Goal: Information Seeking & Learning: Find contact information

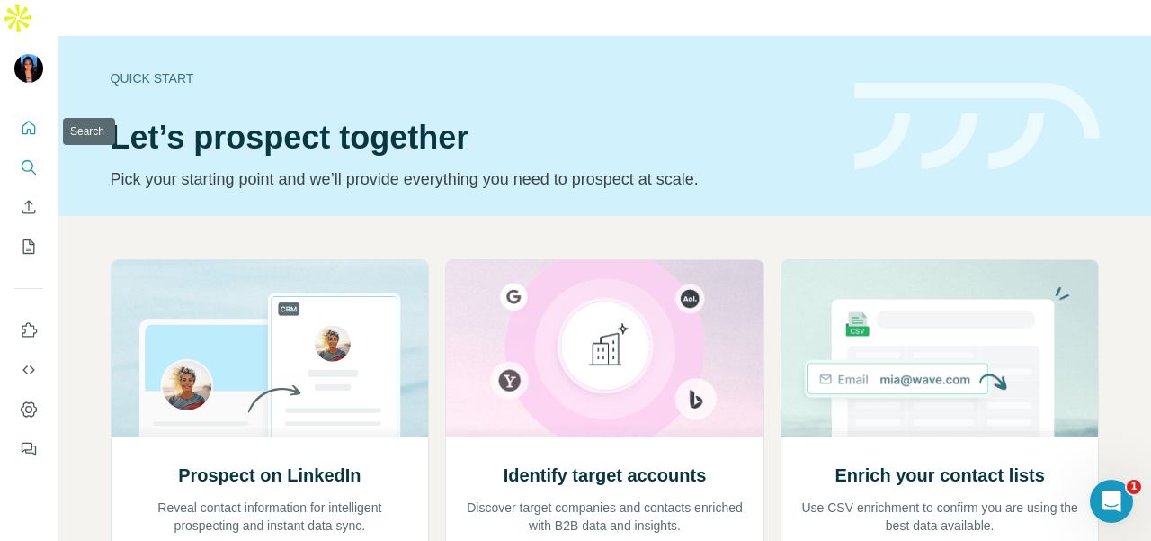
click at [31, 160] on icon "Search" at bounding box center [28, 166] width 12 height 12
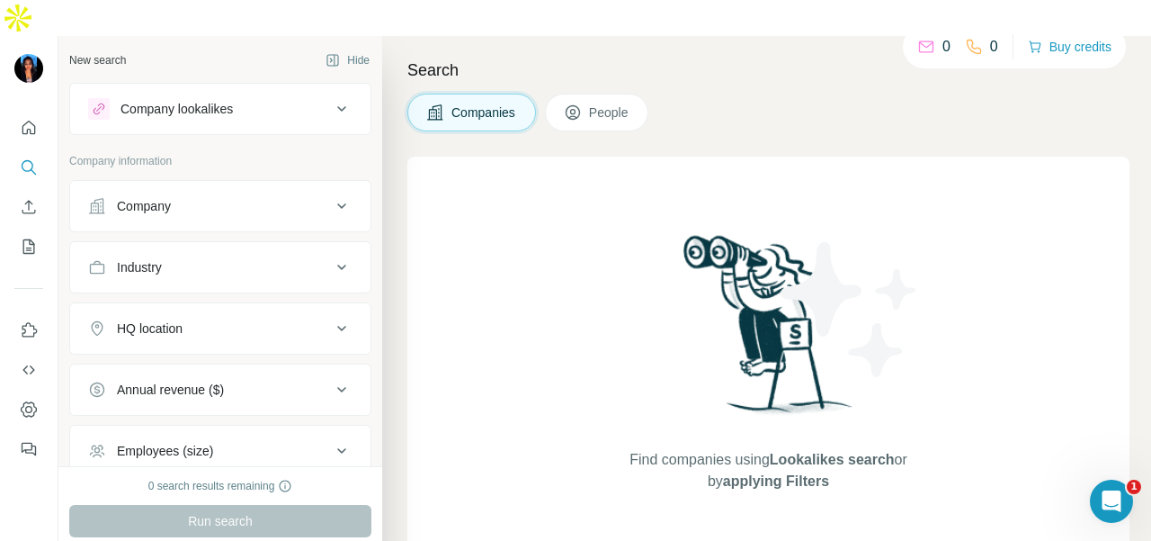
click at [110, 197] on div "Company" at bounding box center [209, 206] width 243 height 18
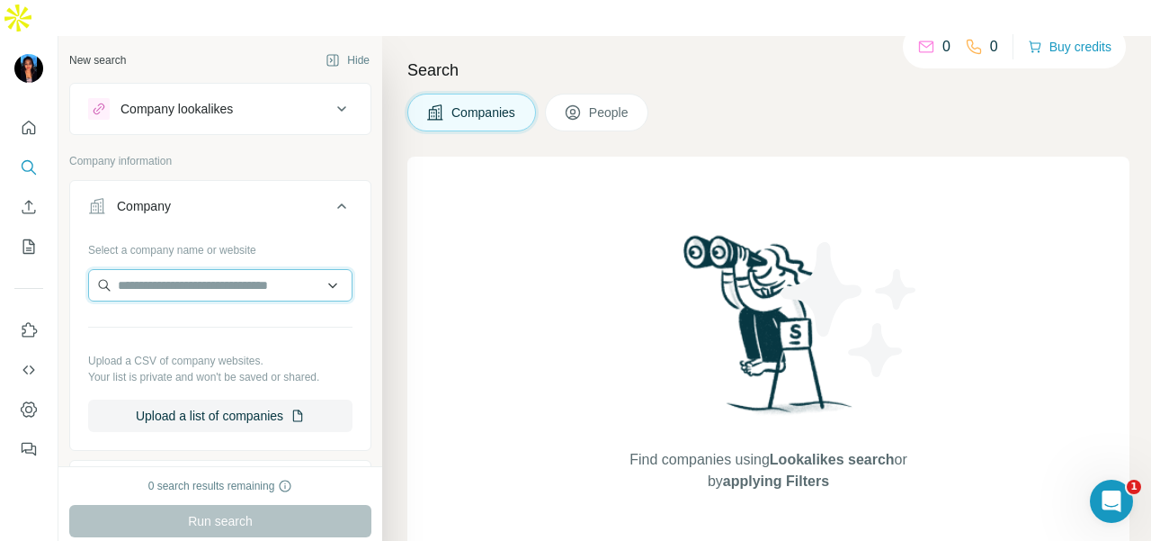
click at [121, 269] on input "text" at bounding box center [220, 285] width 264 height 32
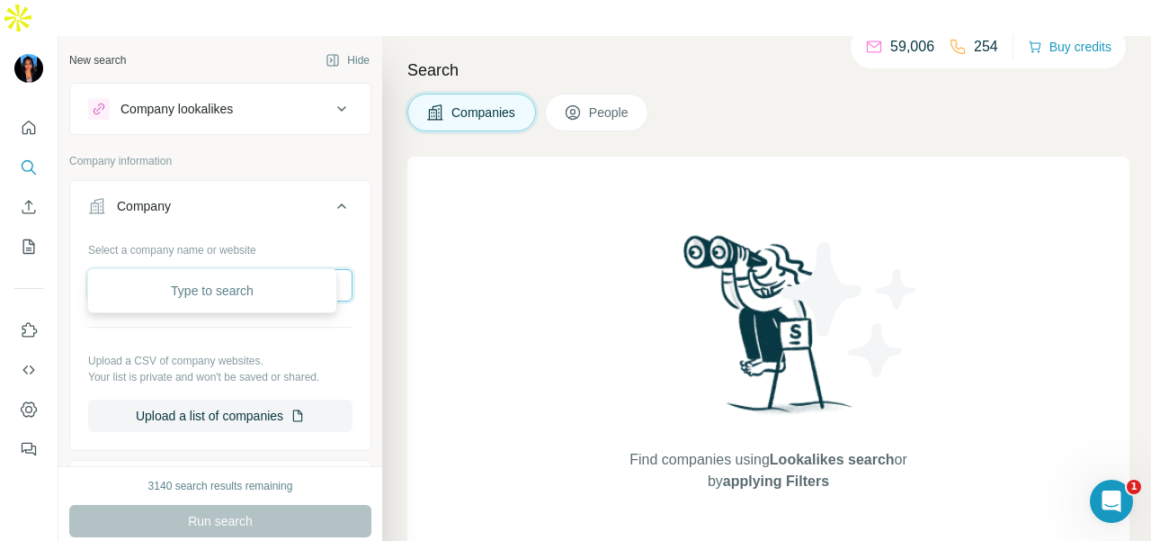
paste input "**********"
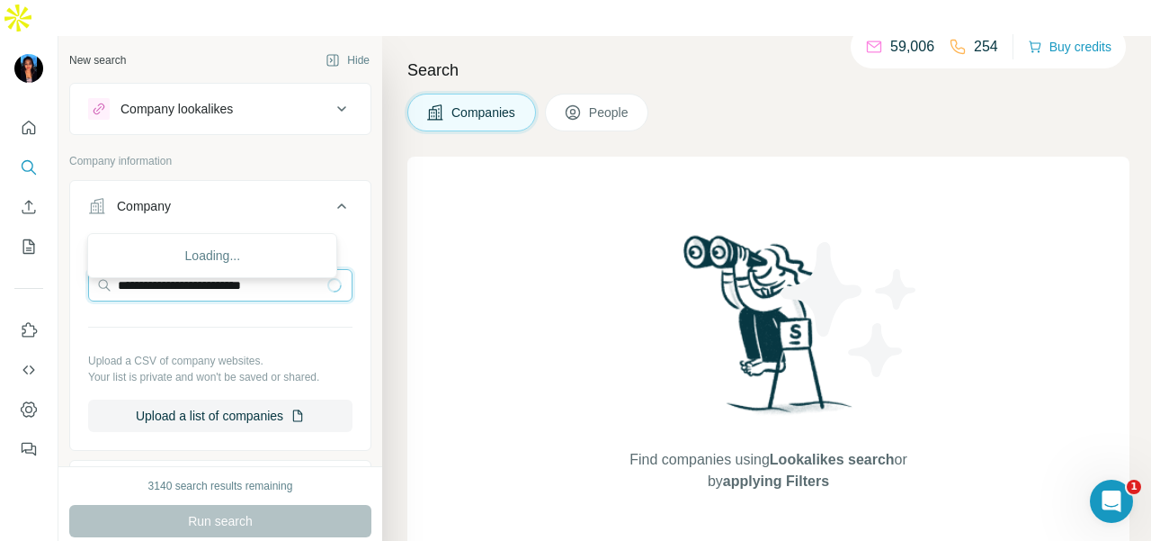
scroll to position [180, 0]
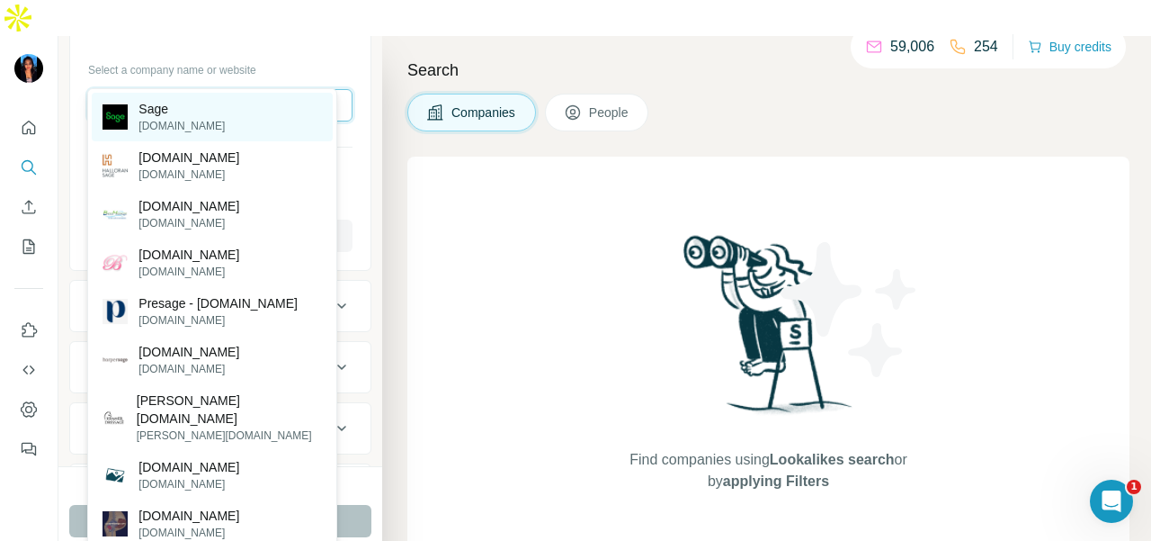
type input "**********"
click at [230, 123] on div "Sage [DOMAIN_NAME]" at bounding box center [212, 117] width 241 height 49
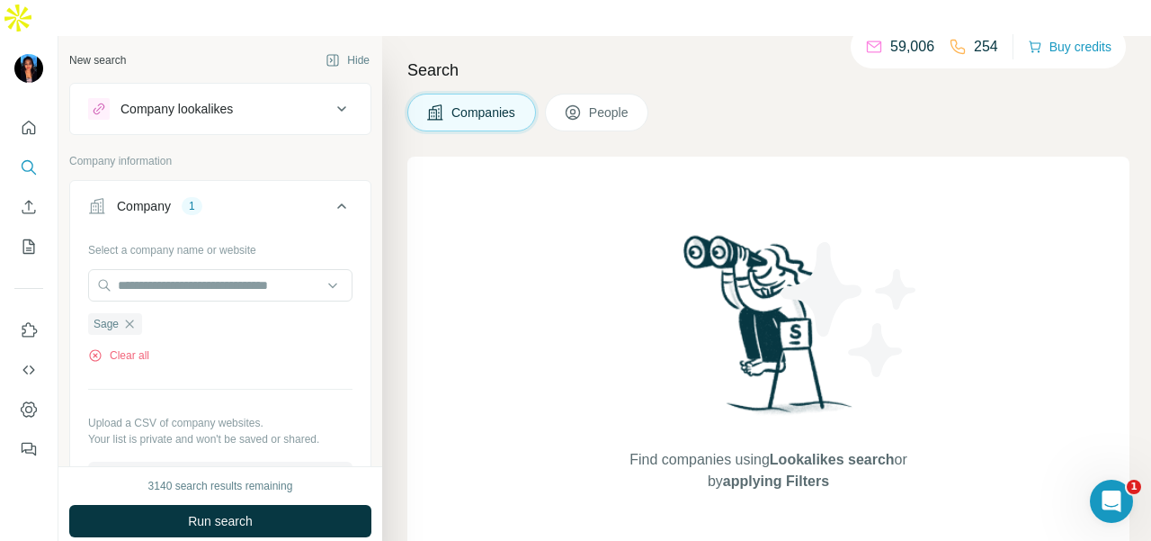
click at [616, 103] on span "People" at bounding box center [609, 112] width 41 height 18
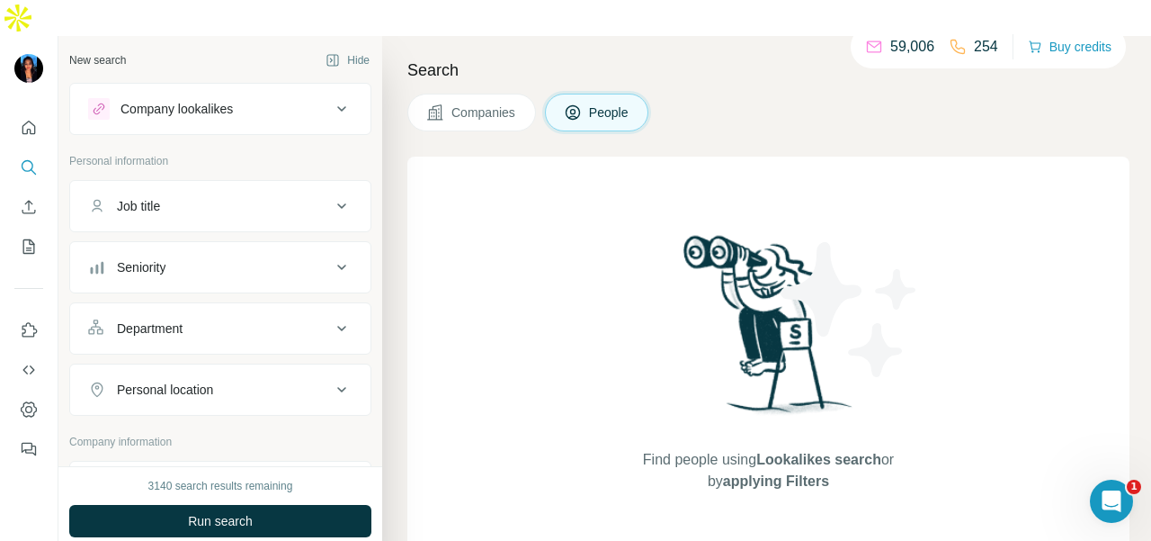
drag, startPoint x: 239, startPoint y: 283, endPoint x: 243, endPoint y: 312, distance: 29.0
click at [239, 319] on div "Department" at bounding box center [209, 328] width 243 height 18
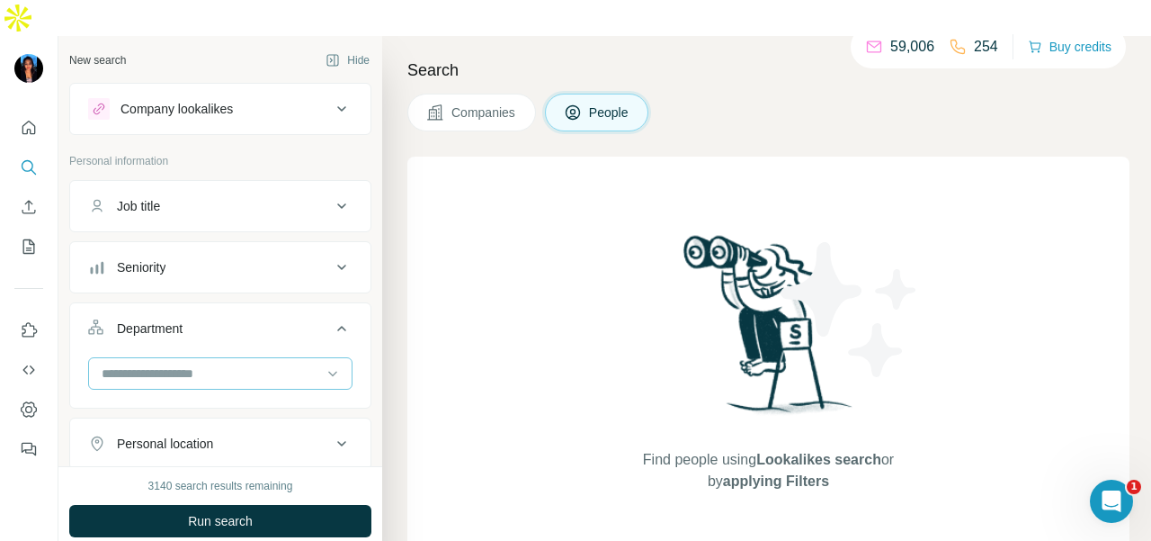
click at [243, 358] on div at bounding box center [211, 373] width 222 height 31
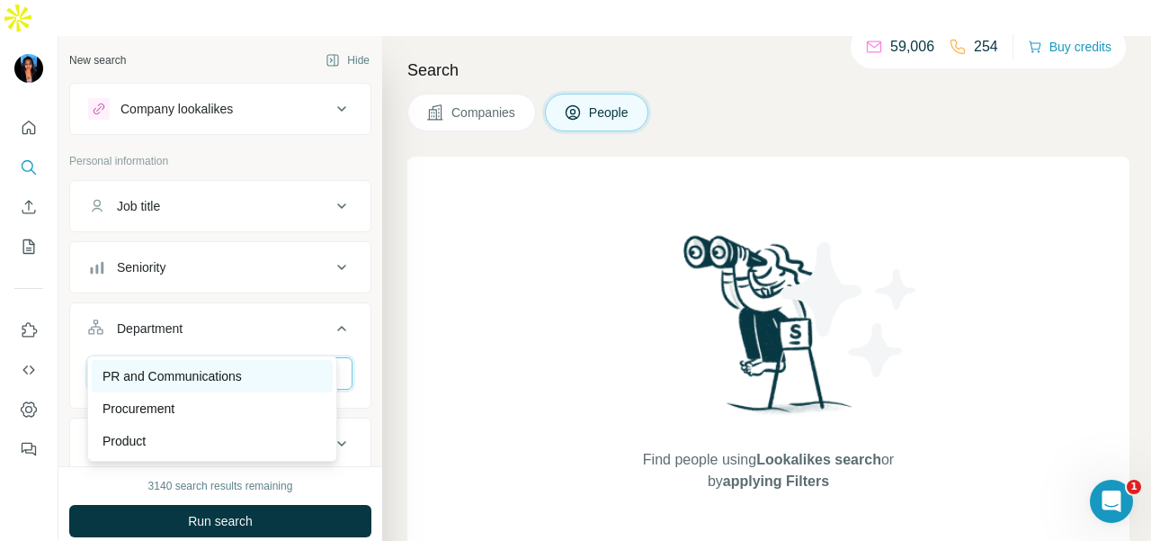
type input "**"
drag, startPoint x: 234, startPoint y: 372, endPoint x: 234, endPoint y: 439, distance: 66.6
click at [234, 371] on p "PR and Communications" at bounding box center [172, 376] width 139 height 18
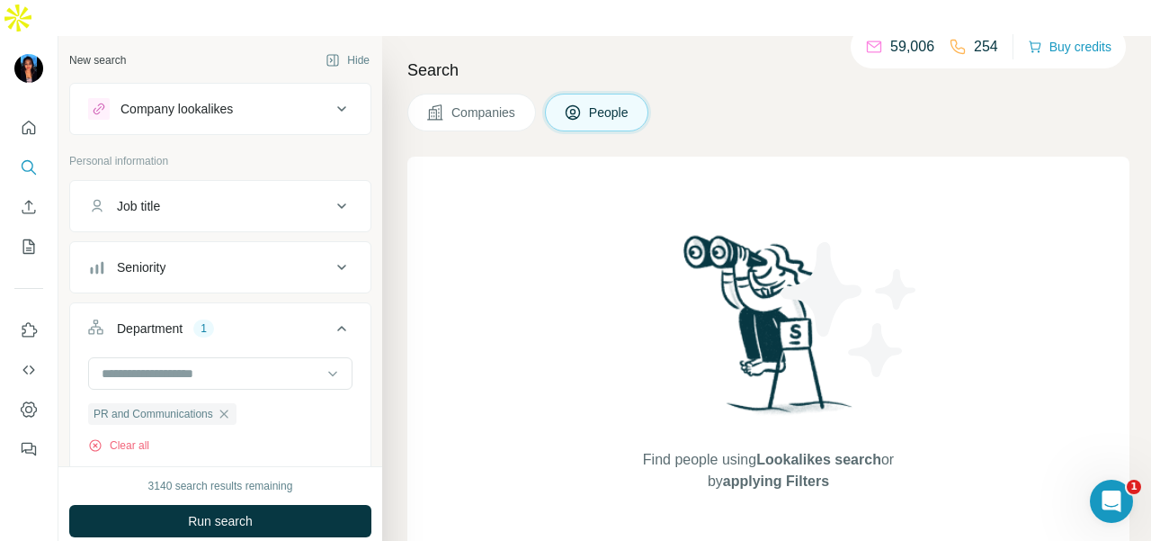
click at [228, 505] on button "Run search" at bounding box center [220, 521] width 302 height 32
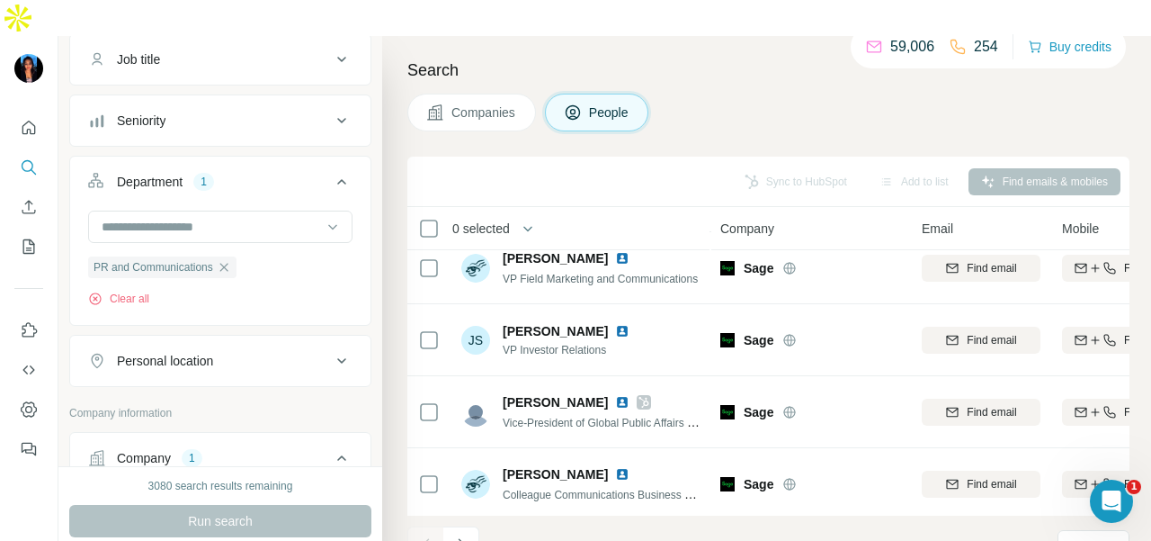
scroll to position [180, 0]
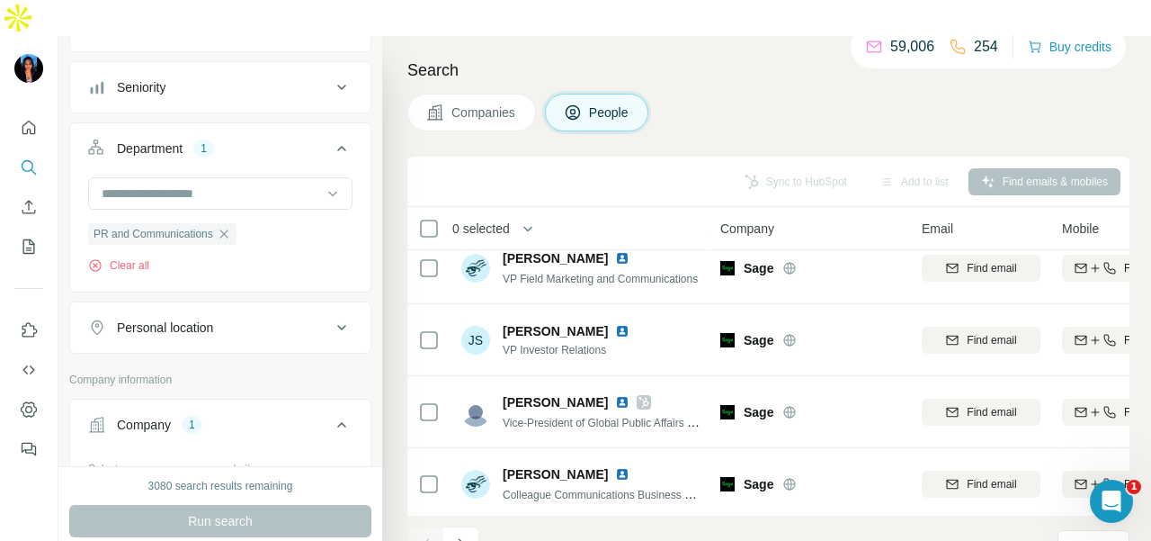
click at [226, 318] on div "Personal location" at bounding box center [209, 327] width 243 height 18
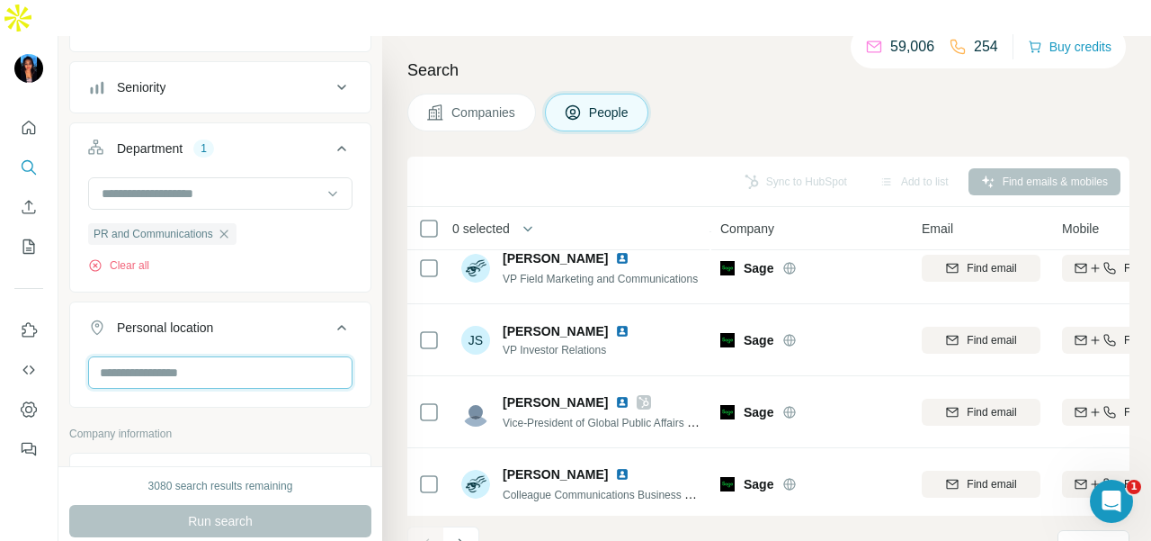
click at [215, 356] on input "text" at bounding box center [220, 372] width 264 height 32
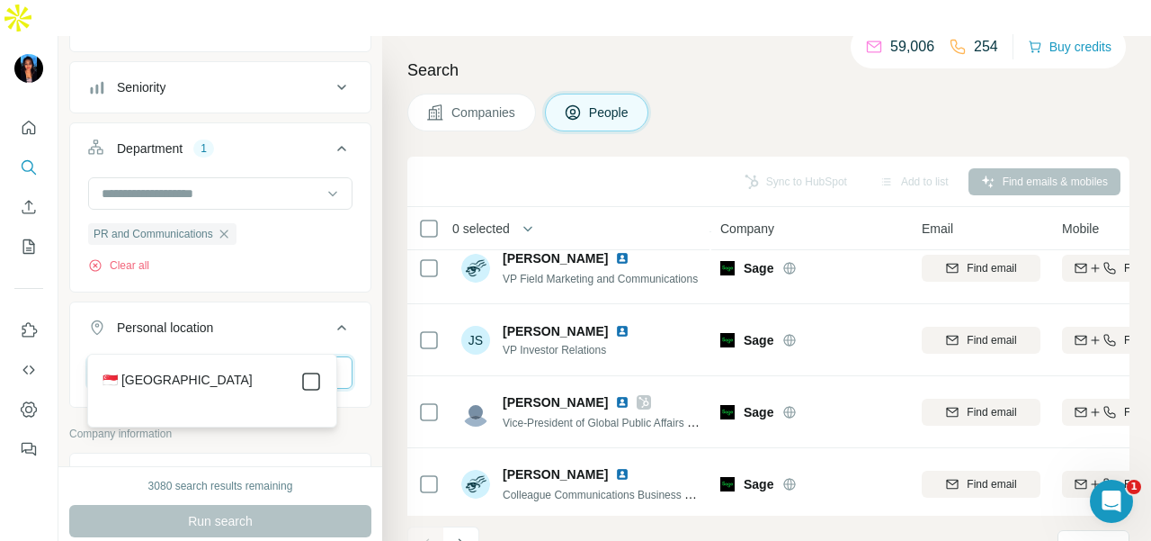
type input "****"
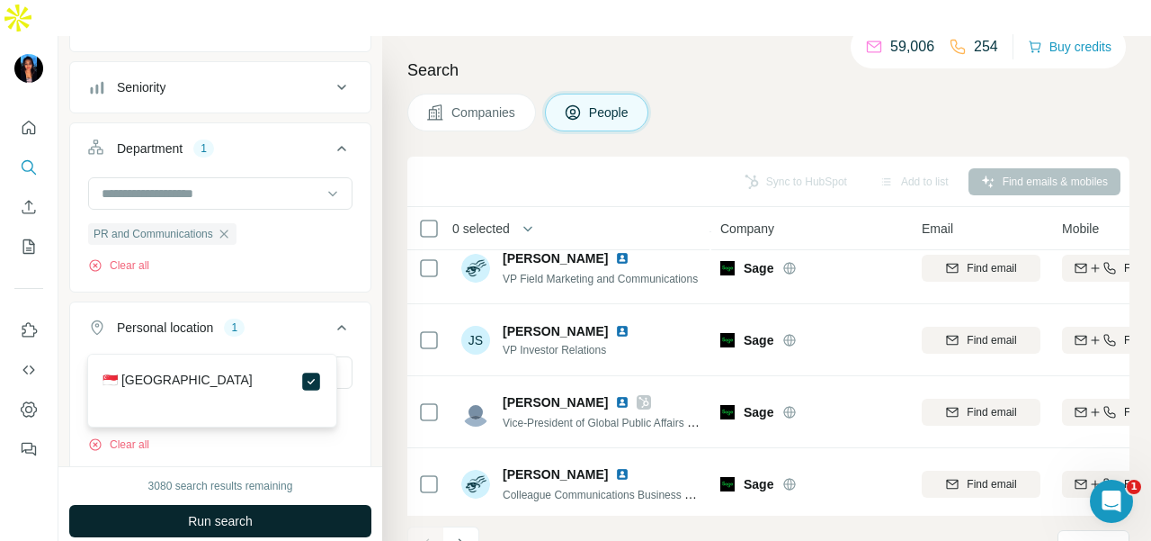
click at [309, 505] on button "Run search" at bounding box center [220, 521] width 302 height 32
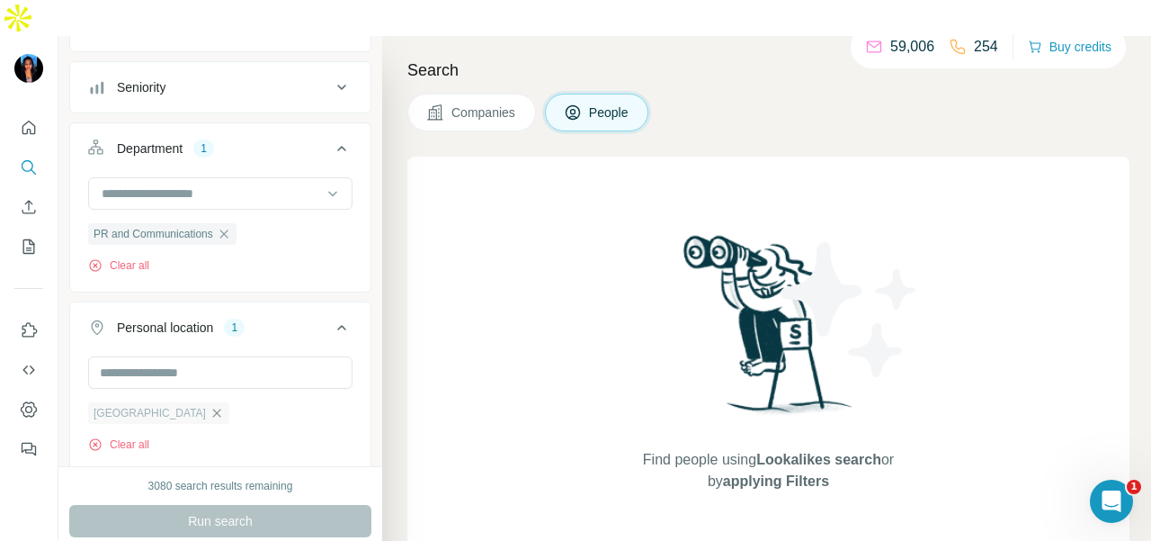
click at [210, 406] on icon "button" at bounding box center [217, 413] width 14 height 14
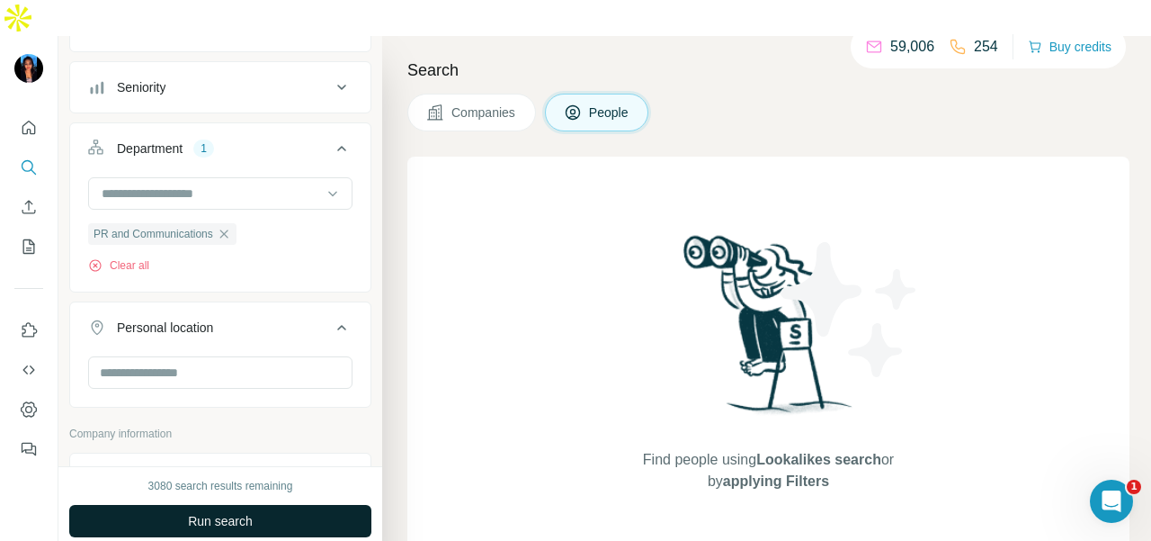
click at [243, 512] on span "Run search" at bounding box center [220, 521] width 65 height 18
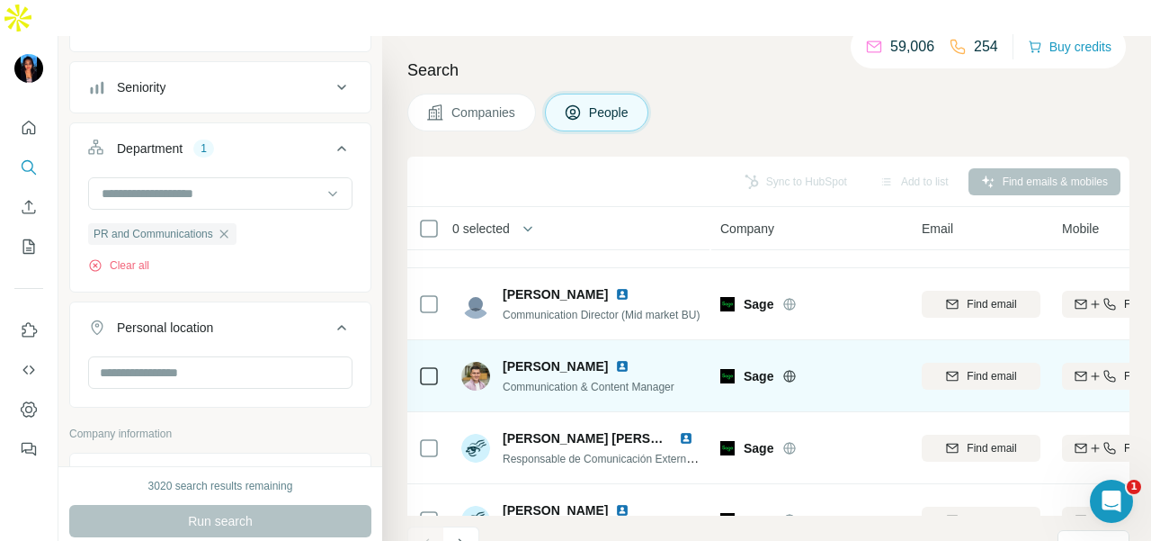
scroll to position [1529, 0]
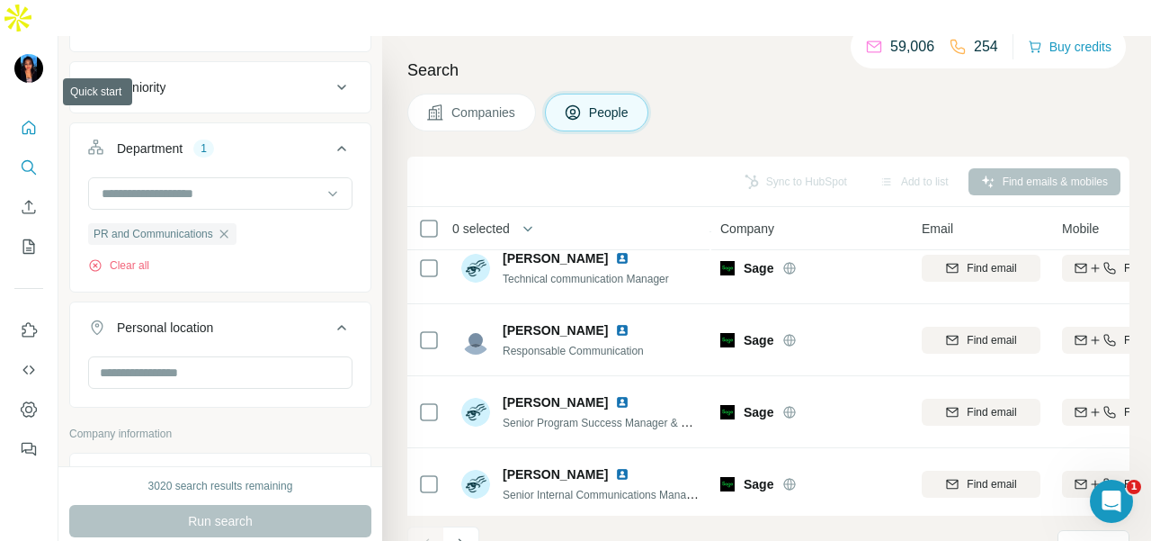
click at [38, 112] on button "Quick start" at bounding box center [28, 128] width 29 height 32
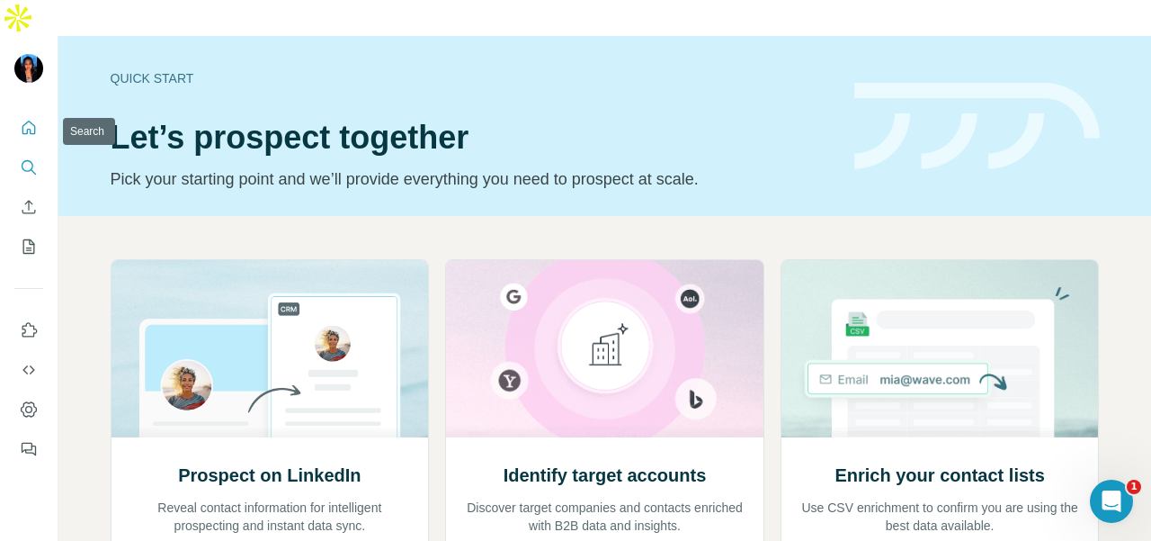
click at [36, 158] on icon "Search" at bounding box center [29, 167] width 18 height 18
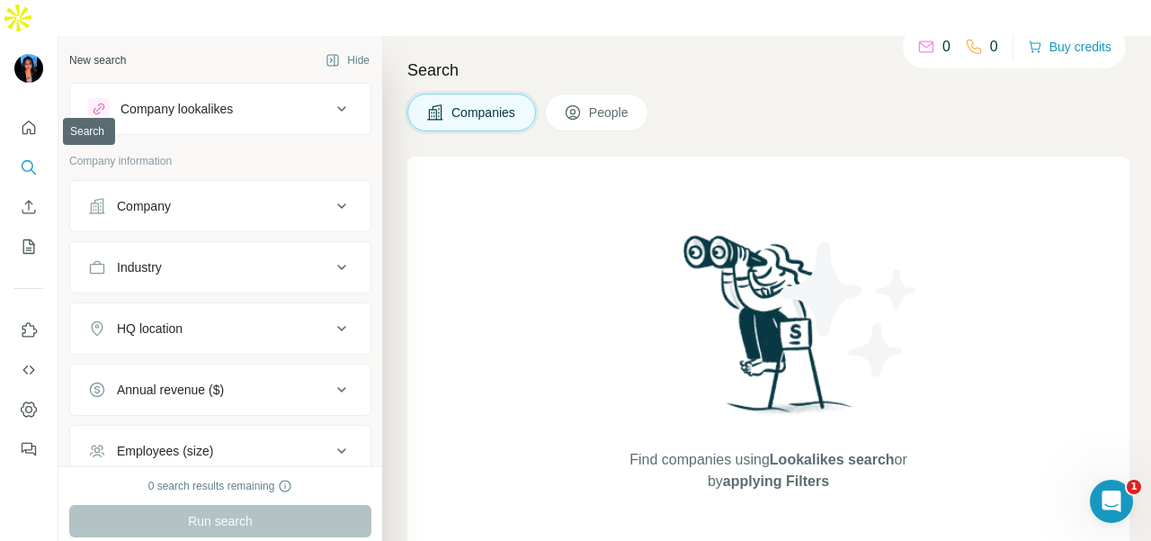
drag, startPoint x: 148, startPoint y: 163, endPoint x: 147, endPoint y: 184, distance: 20.7
click at [148, 197] on div "Company" at bounding box center [144, 206] width 54 height 18
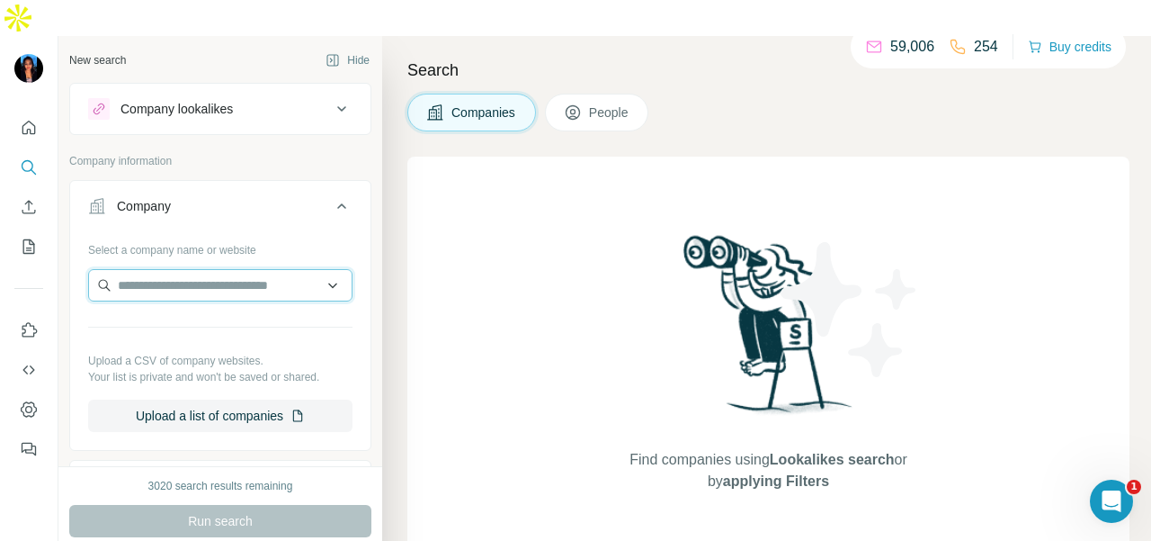
click at [155, 269] on input "text" at bounding box center [220, 285] width 264 height 32
paste input "**********"
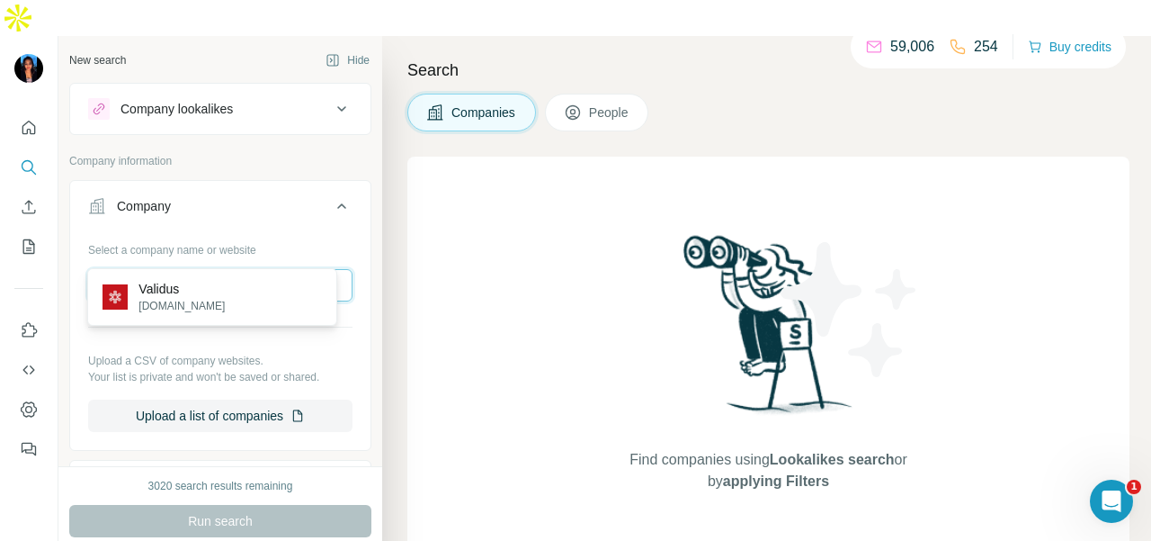
type input "**********"
click at [239, 296] on div "Validus [DOMAIN_NAME]" at bounding box center [212, 297] width 241 height 49
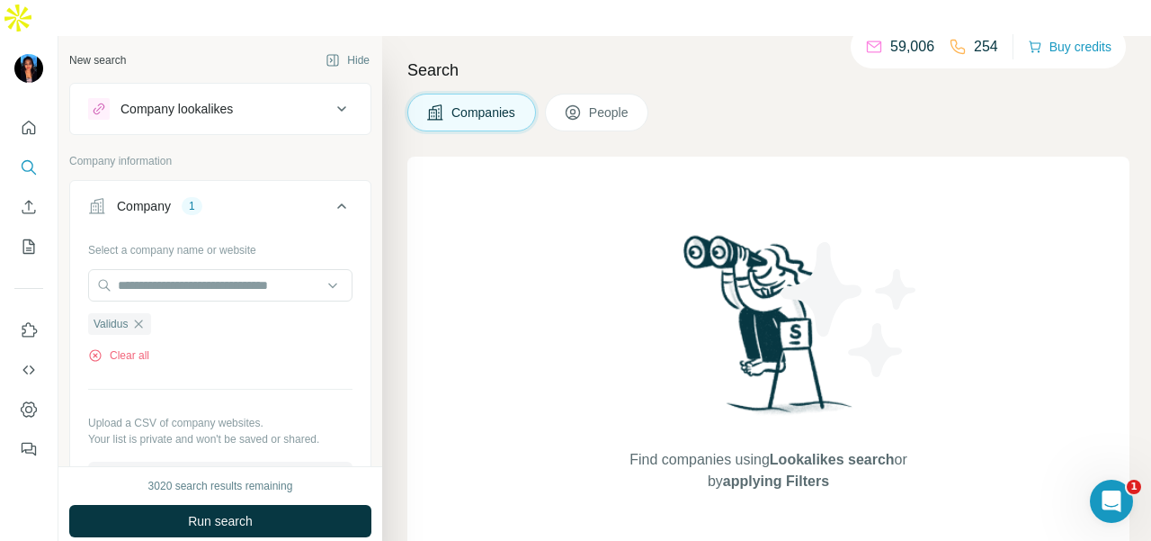
scroll to position [270, 0]
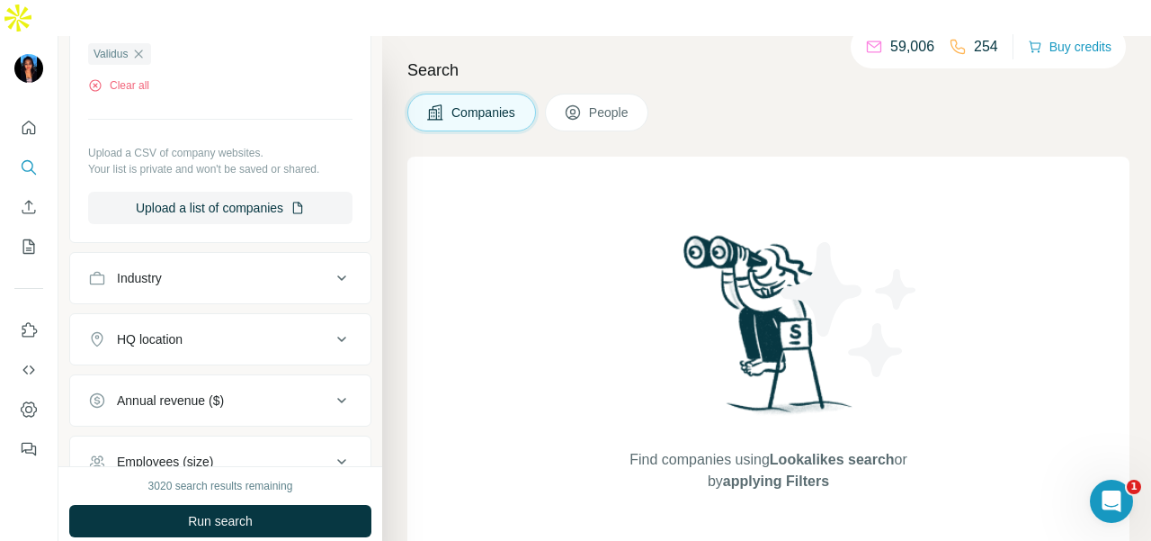
drag, startPoint x: 584, startPoint y: 76, endPoint x: 420, endPoint y: 105, distance: 166.2
click at [582, 103] on icon at bounding box center [573, 112] width 18 height 18
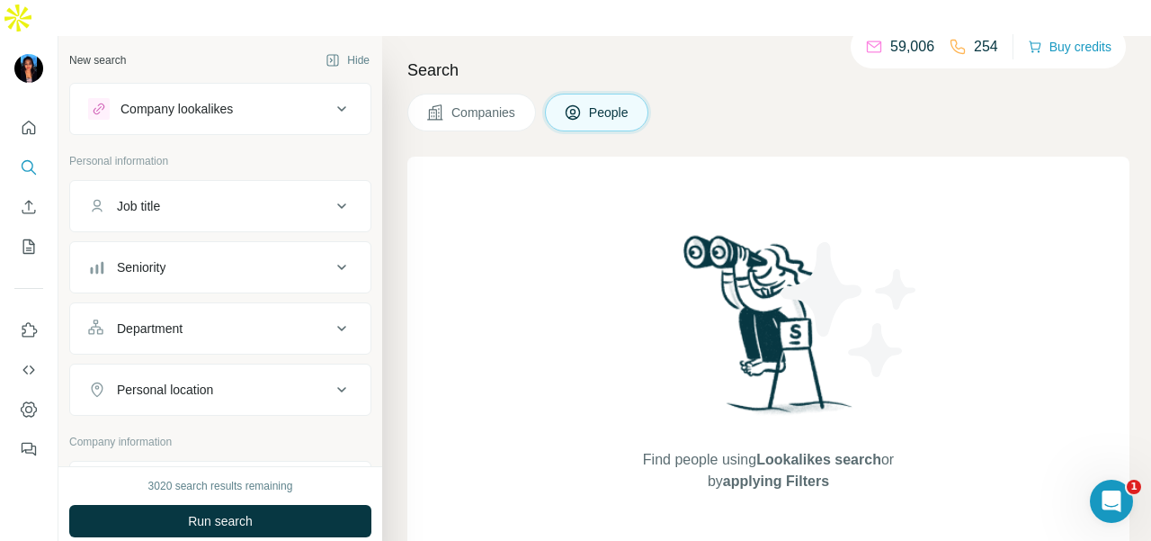
click at [203, 368] on button "Personal location" at bounding box center [220, 389] width 300 height 43
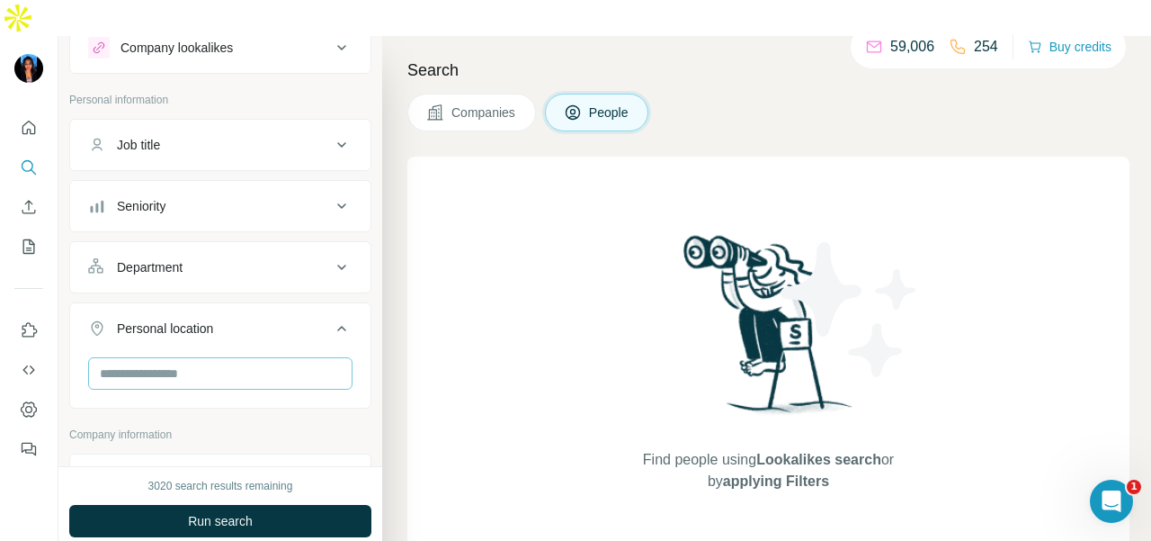
scroll to position [90, 0]
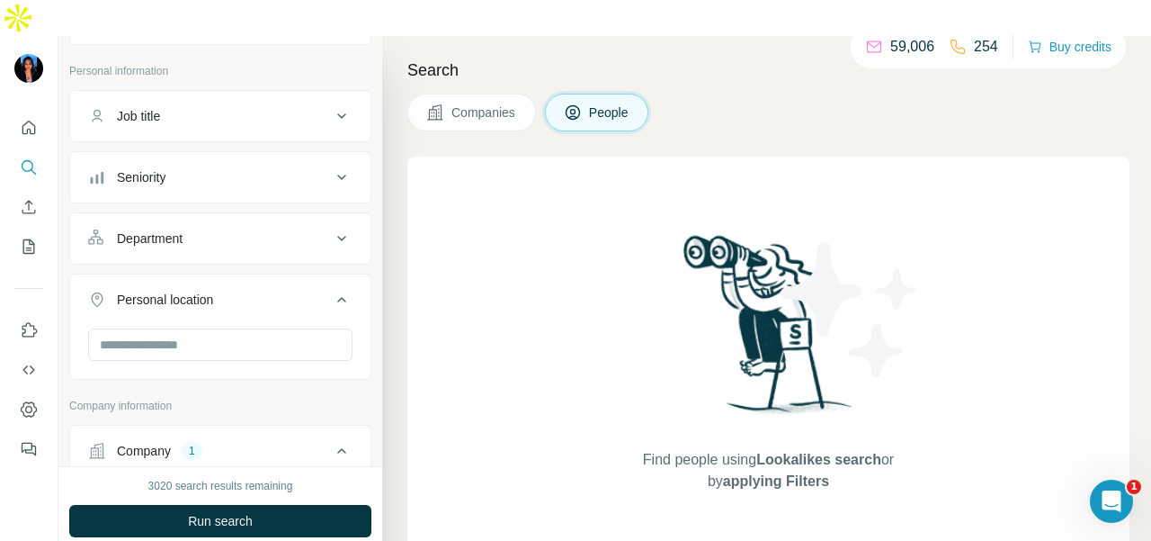
click at [241, 229] on div "Department" at bounding box center [209, 238] width 243 height 18
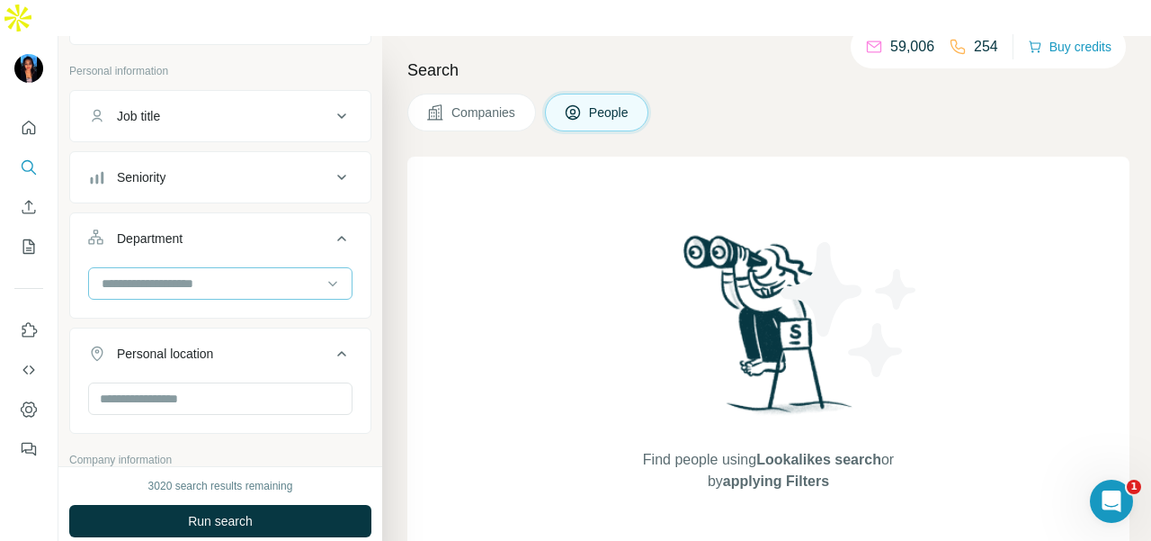
click at [248, 273] on input at bounding box center [211, 283] width 222 height 20
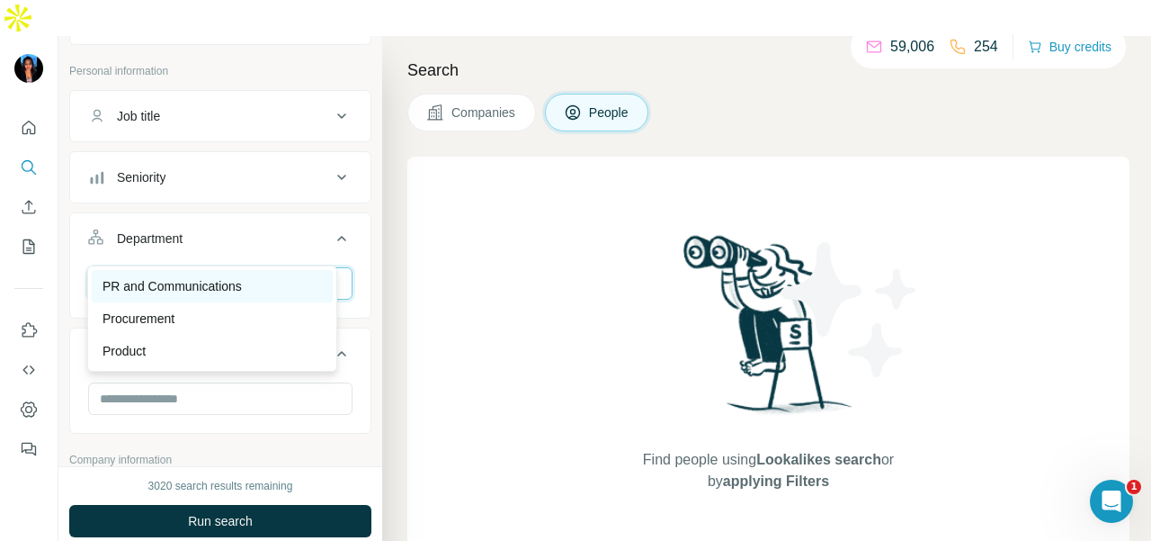
type input "**"
click at [275, 289] on div "PR and Communications" at bounding box center [212, 286] width 219 height 18
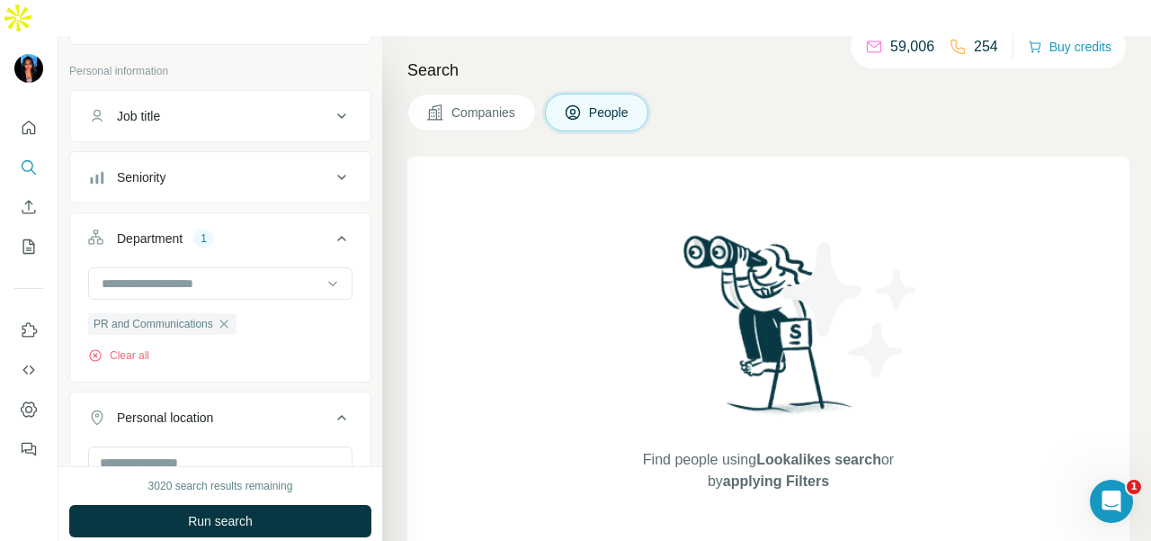
drag, startPoint x: 261, startPoint y: 488, endPoint x: 268, endPoint y: 511, distance: 23.6
click at [261, 505] on button "Run search" at bounding box center [220, 521] width 302 height 32
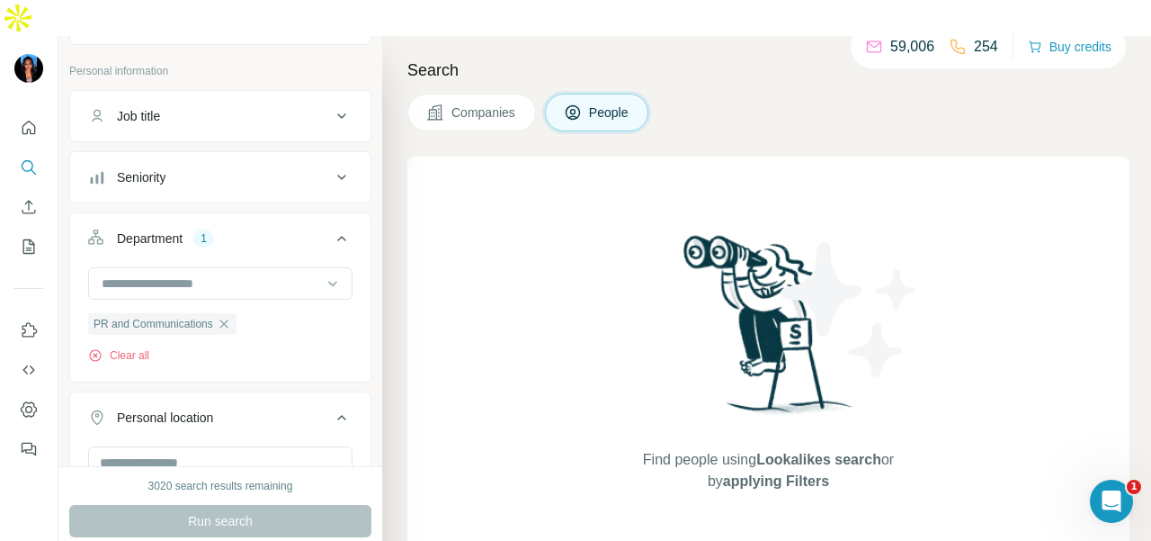
click at [223, 317] on icon "button" at bounding box center [224, 324] width 14 height 14
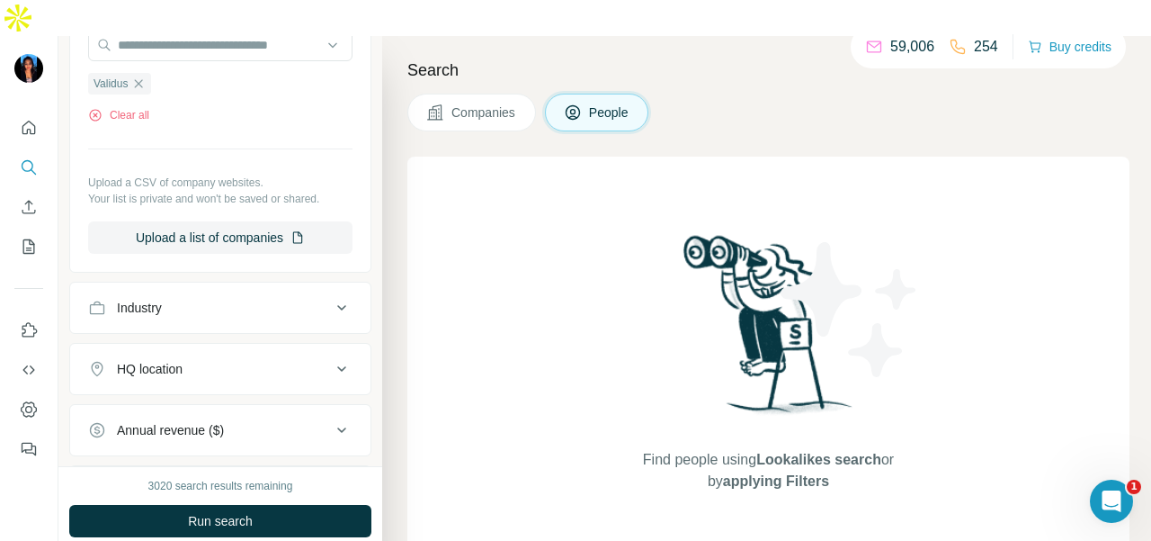
scroll to position [630, 0]
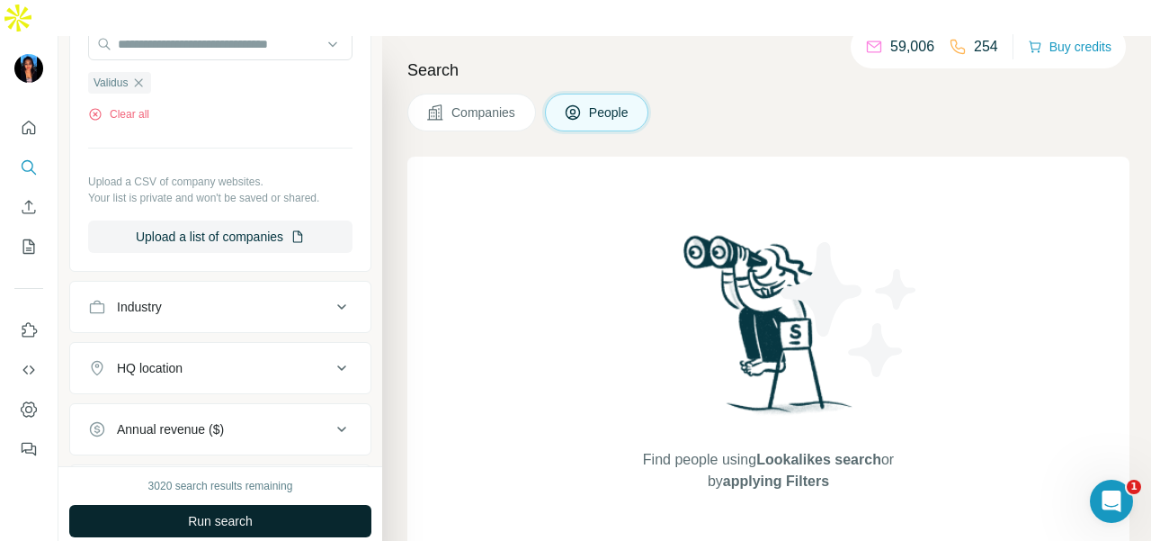
click at [254, 505] on button "Run search" at bounding box center [220, 521] width 302 height 32
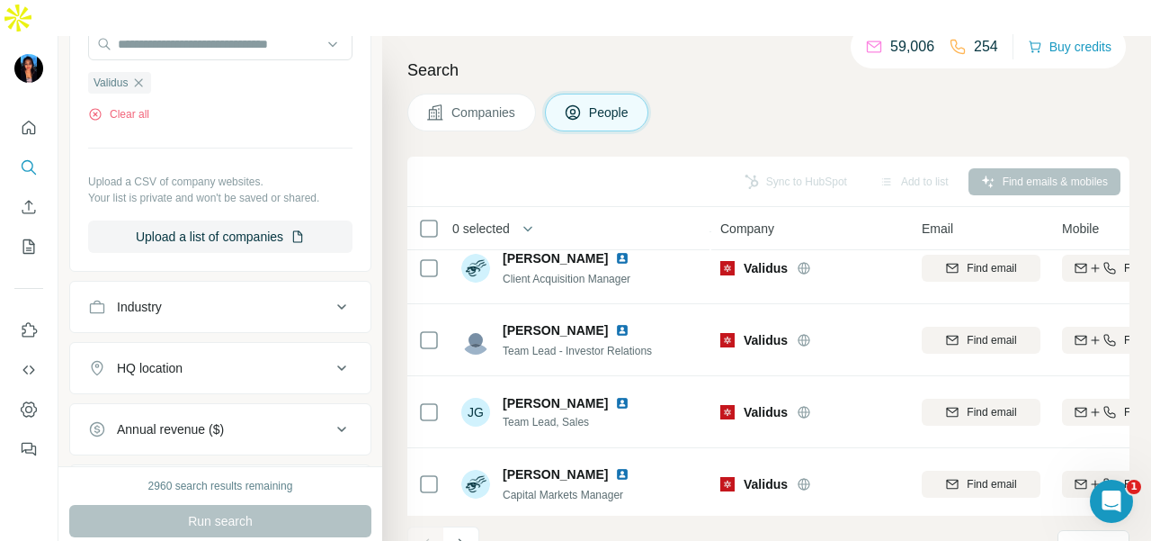
scroll to position [2699, 0]
